Goal: Find specific page/section: Find specific page/section

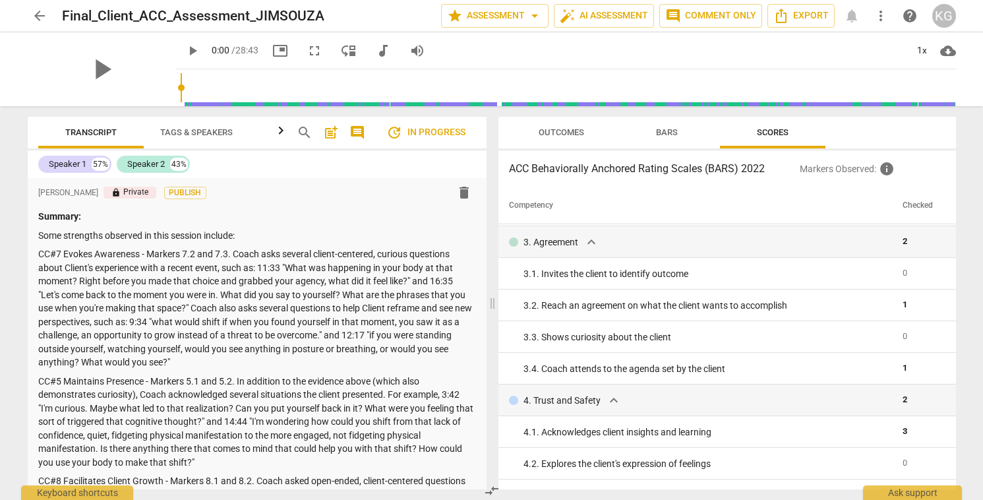
click at [584, 138] on span "Outcomes" at bounding box center [561, 133] width 77 height 18
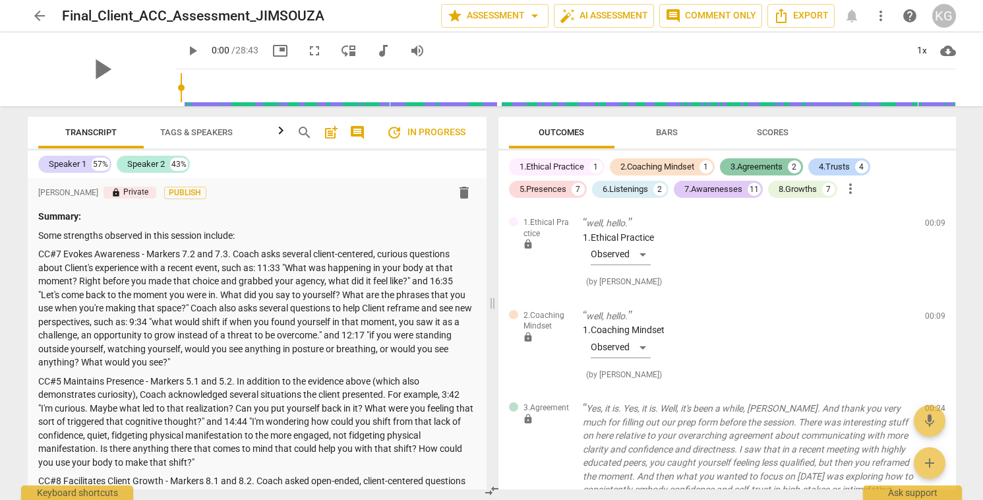
click at [758, 166] on div "3.Agreements" at bounding box center [757, 166] width 52 height 13
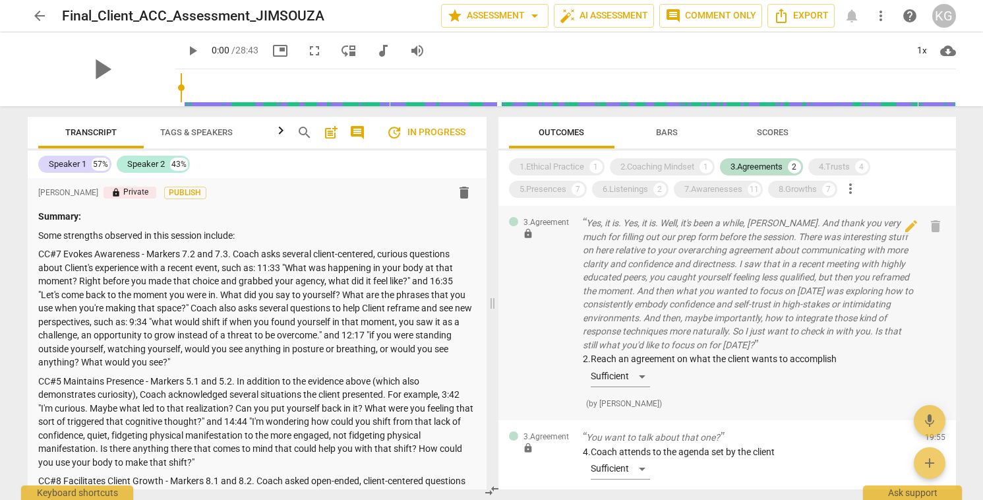
scroll to position [3, 0]
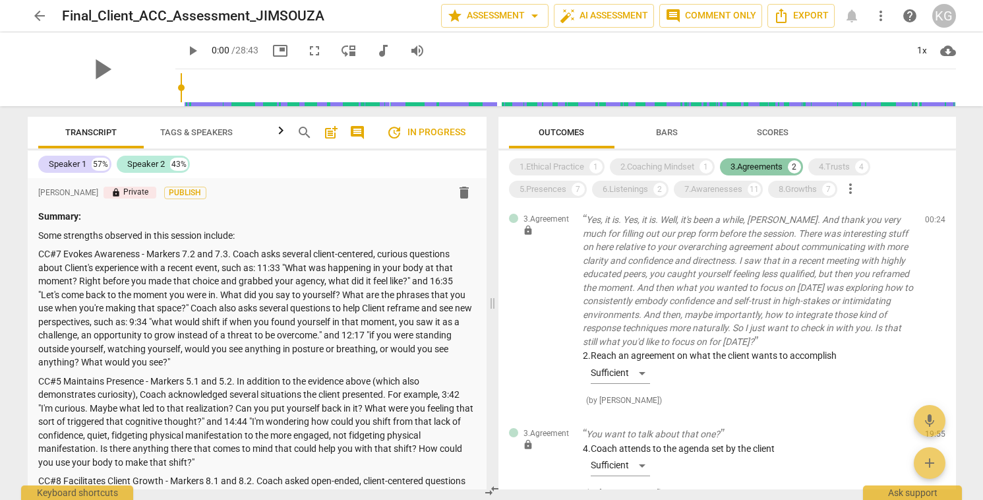
click at [777, 165] on div "3.Agreements" at bounding box center [757, 166] width 52 height 13
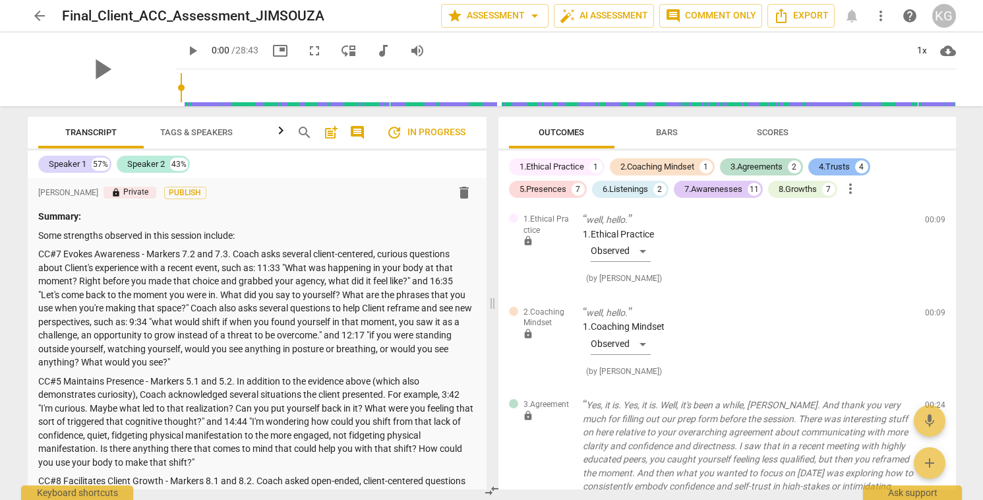
scroll to position [189, 0]
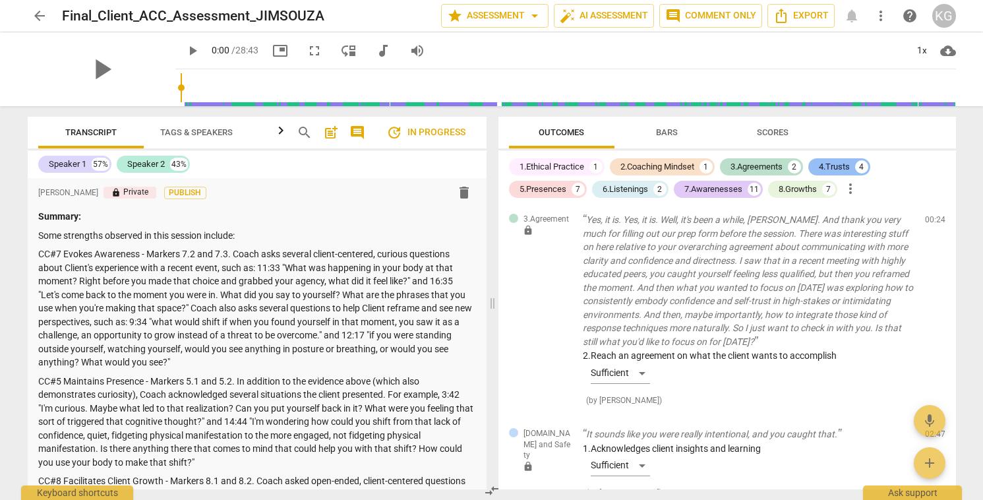
click at [844, 164] on div "4.Trusts" at bounding box center [834, 166] width 31 height 13
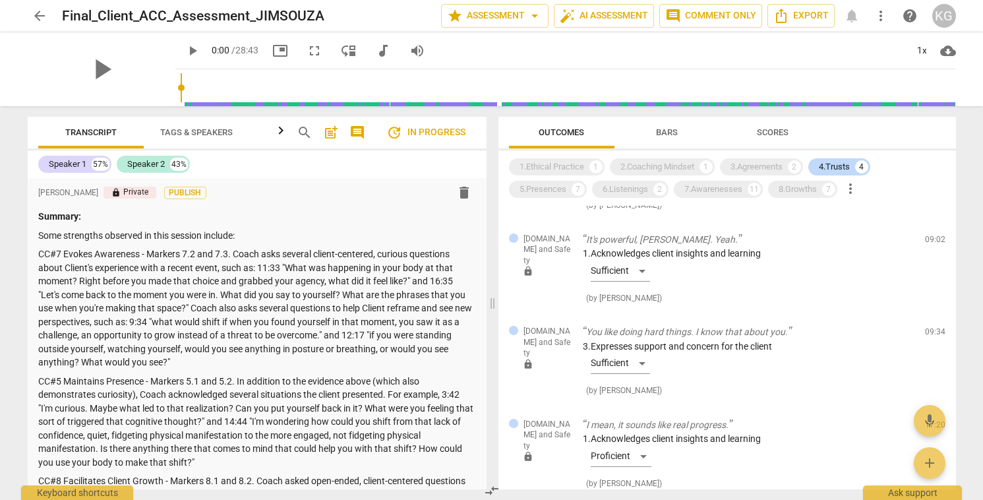
scroll to position [153, 0]
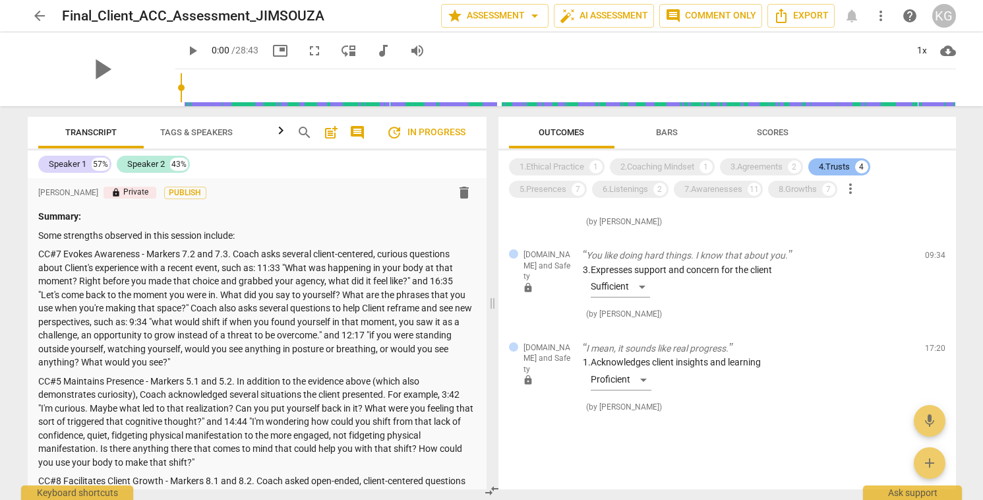
click at [836, 162] on div "4.Trusts" at bounding box center [834, 166] width 31 height 13
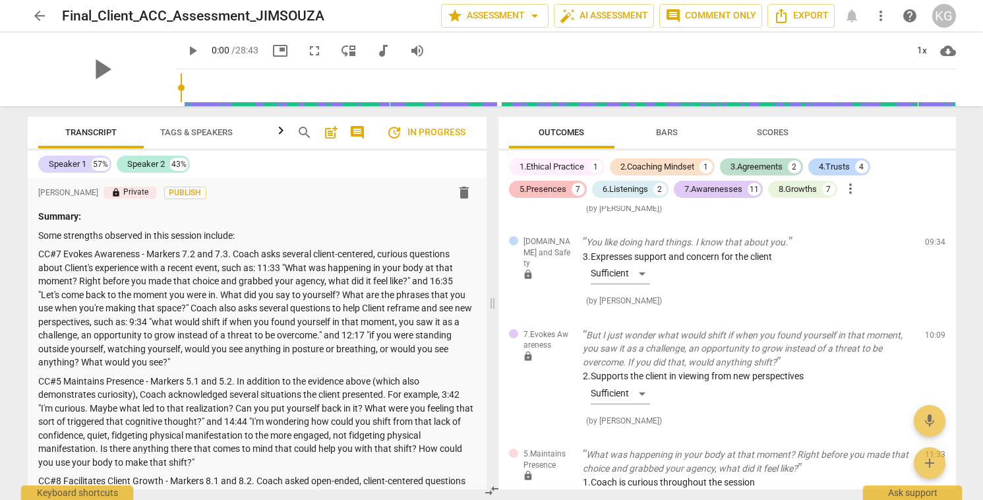
click at [539, 195] on div "5.Presences" at bounding box center [543, 189] width 47 height 13
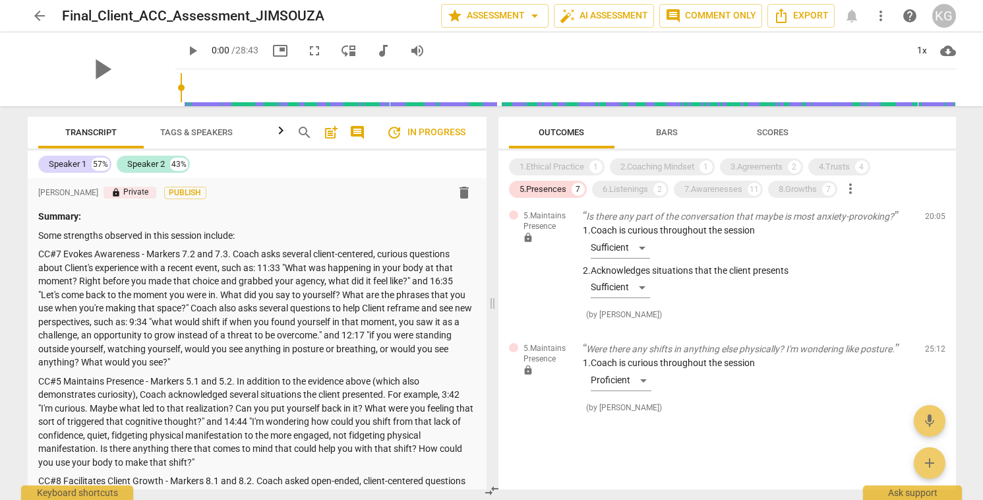
scroll to position [596, 0]
click at [646, 191] on div "6.Listenings" at bounding box center [626, 189] width 46 height 13
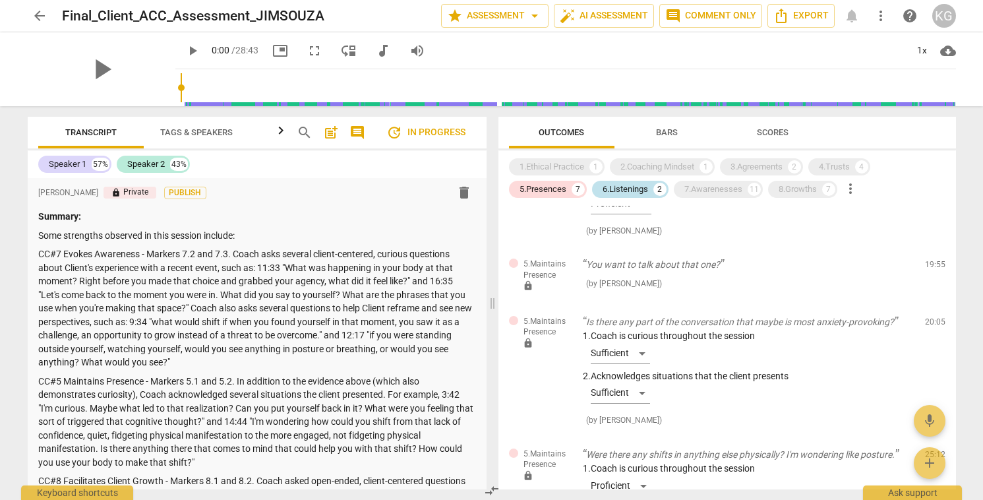
scroll to position [702, 0]
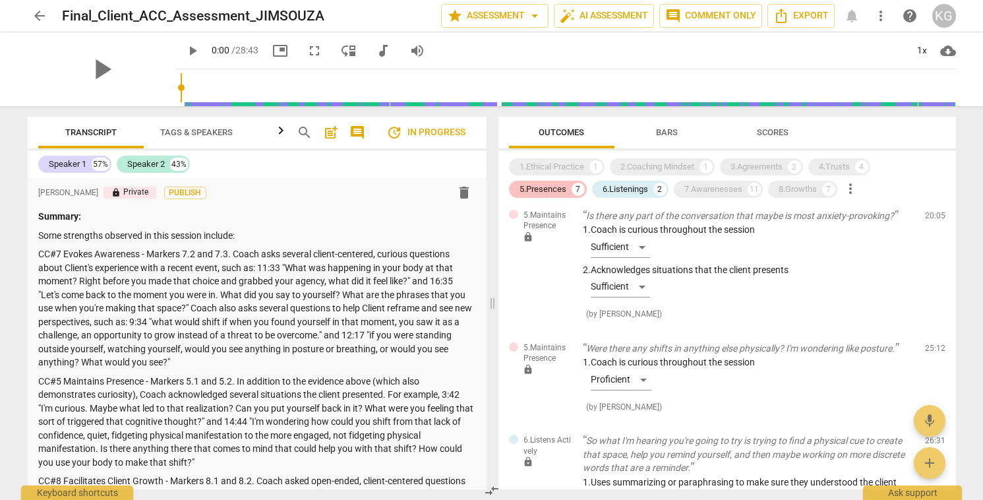
click at [557, 194] on div "5.Presences" at bounding box center [543, 189] width 47 height 13
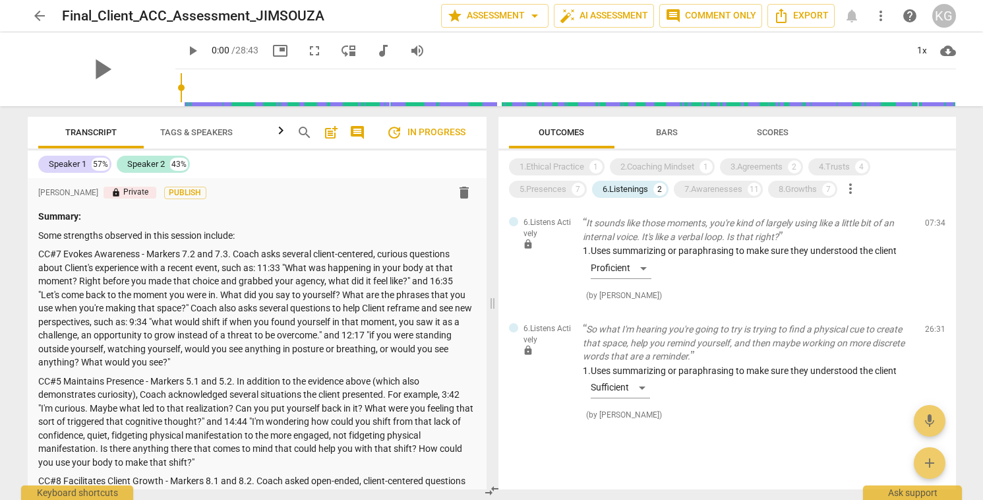
scroll to position [8, 0]
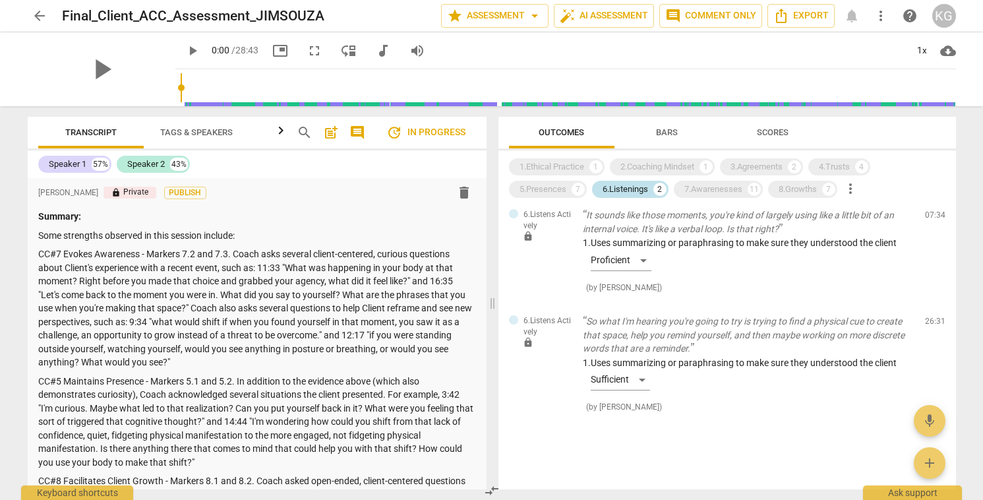
click at [637, 191] on div "6.Listenings" at bounding box center [626, 189] width 46 height 13
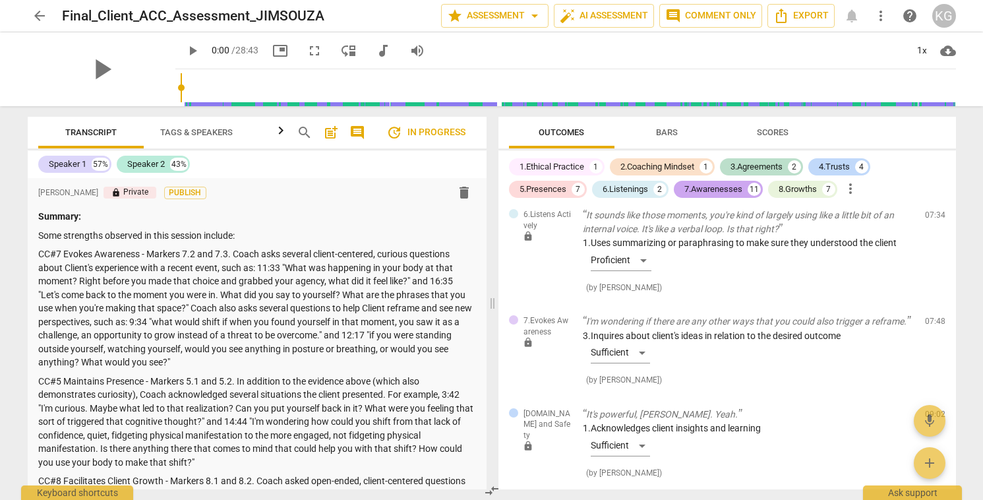
click at [728, 191] on div "7.Awarenesses" at bounding box center [714, 189] width 58 height 13
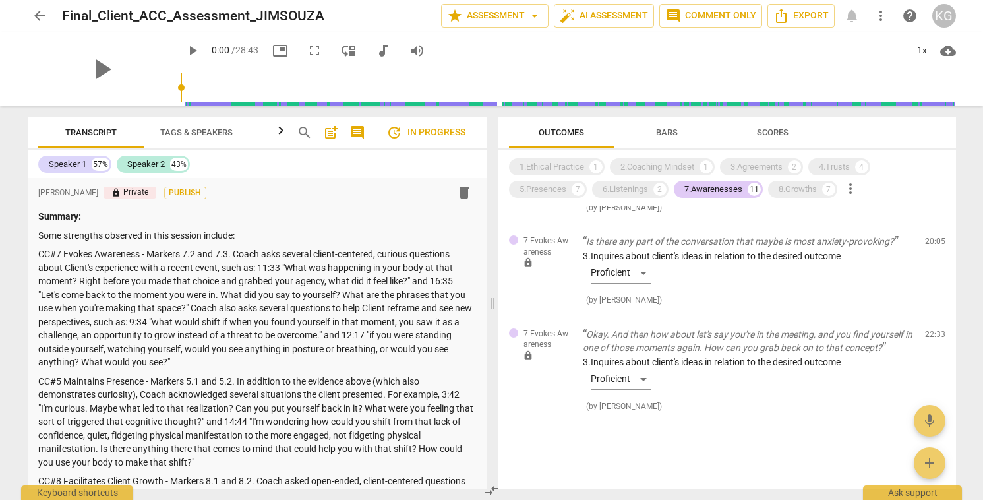
scroll to position [964, 0]
click at [724, 185] on div "7.Awarenesses" at bounding box center [714, 189] width 58 height 13
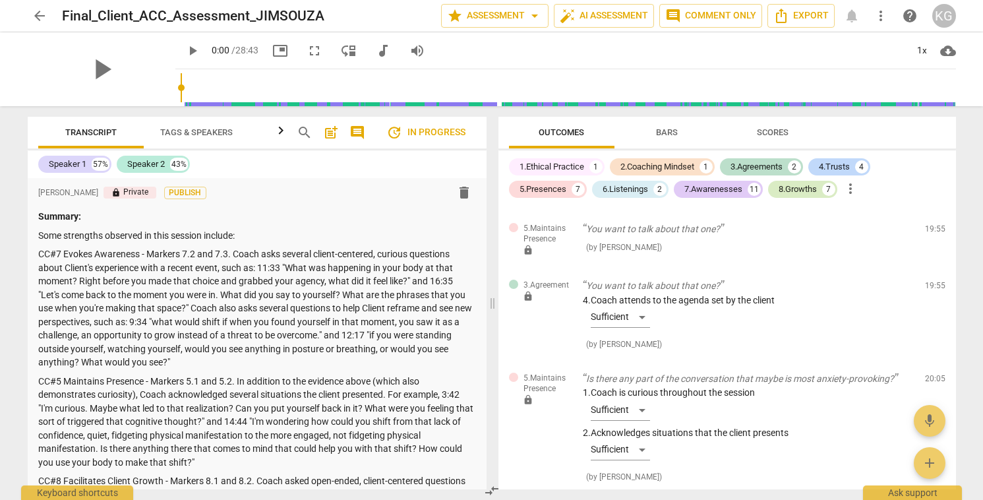
click at [789, 189] on div "8.Growths" at bounding box center [798, 189] width 38 height 13
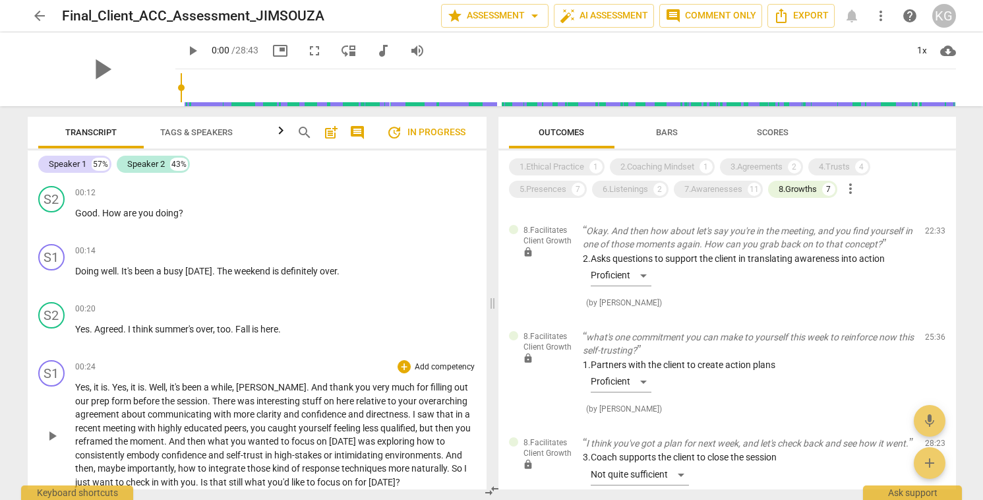
scroll to position [503, 0]
